Goal: Information Seeking & Learning: Check status

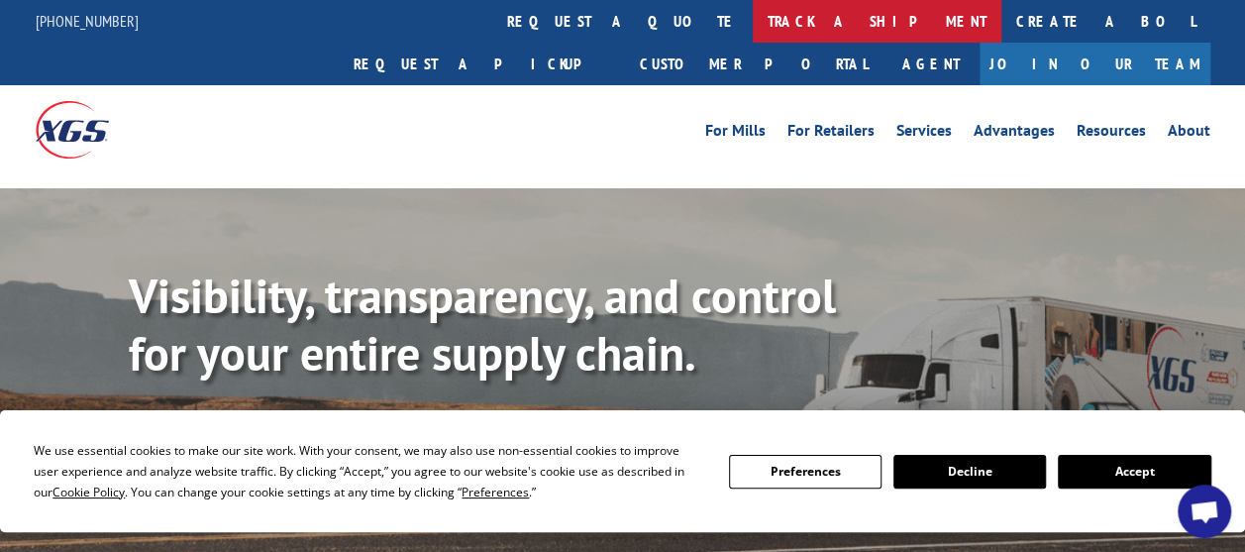
click at [753, 23] on link "track a shipment" at bounding box center [877, 21] width 249 height 43
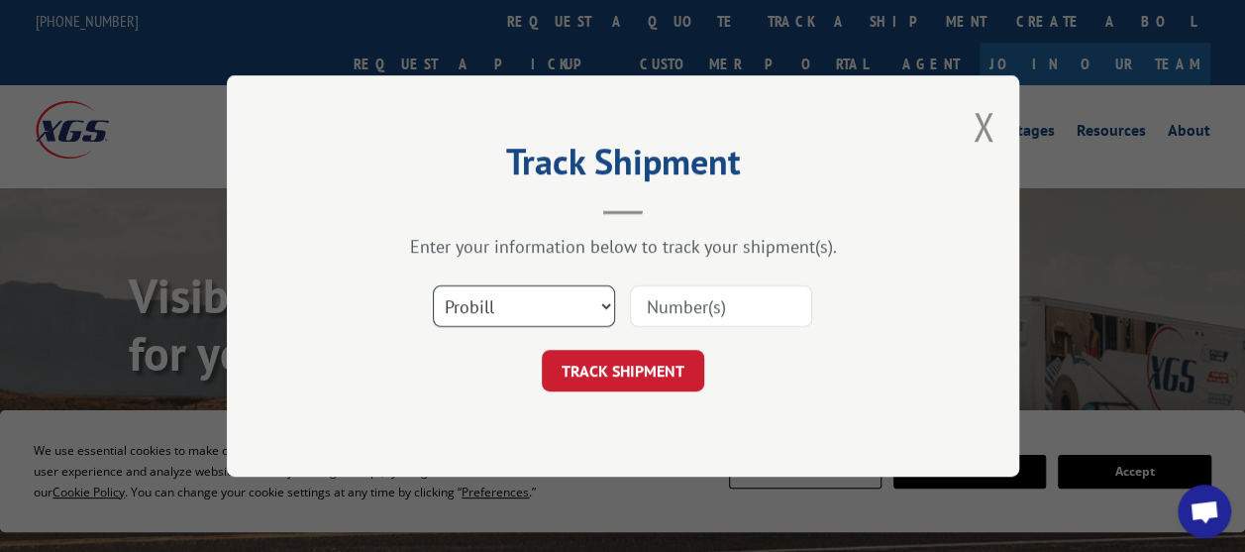
click at [596, 304] on select "Select category... Probill BOL PO" at bounding box center [524, 306] width 182 height 42
select select "po"
click at [433, 285] on select "Select category... Probill BOL PO" at bounding box center [524, 306] width 182 height 42
click at [664, 313] on input at bounding box center [721, 306] width 182 height 42
paste input "28541641"
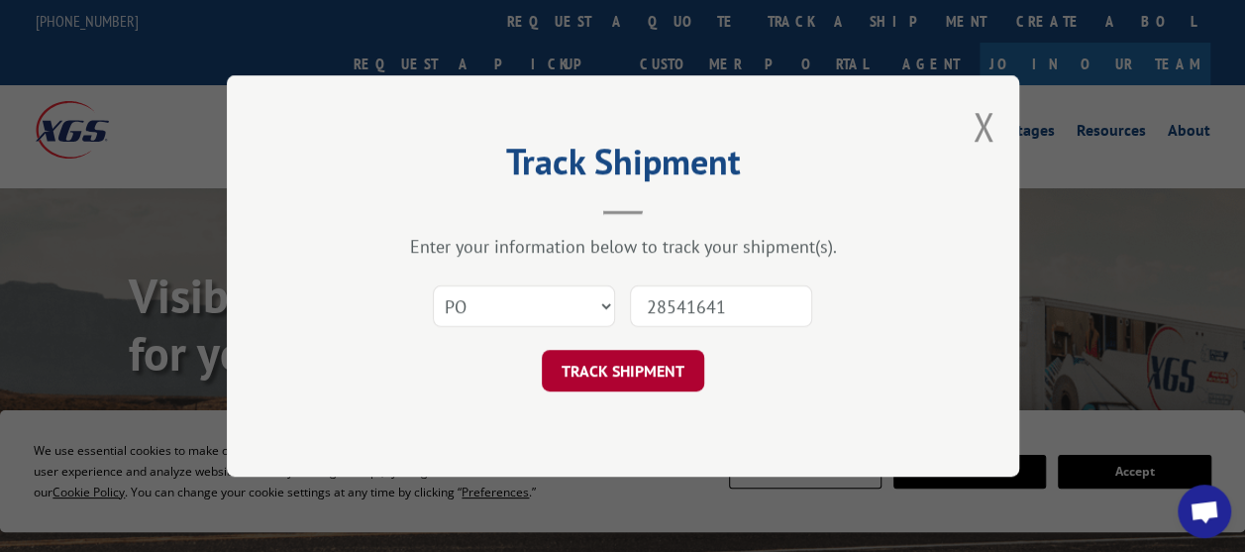
type input "28541641"
click at [623, 371] on button "TRACK SHIPMENT" at bounding box center [623, 371] width 162 height 42
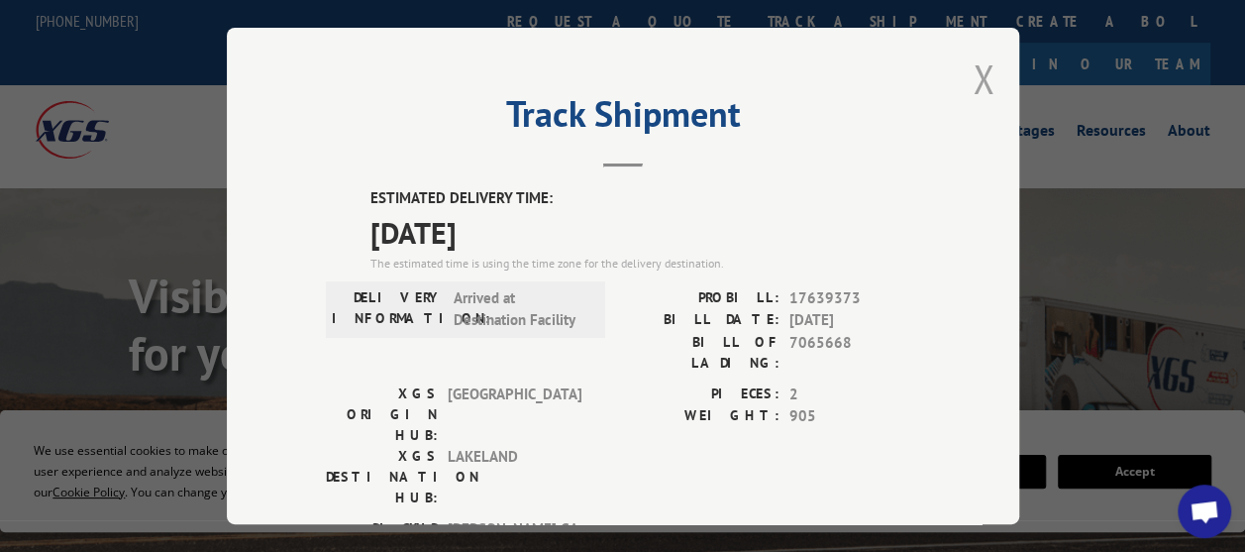
click at [981, 76] on button "Close modal" at bounding box center [984, 79] width 22 height 53
